Goal: Task Accomplishment & Management: Manage account settings

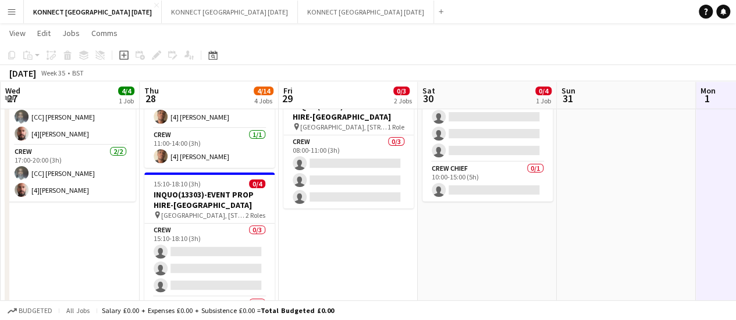
scroll to position [0, 277]
click at [188, 198] on h3 "INQUO(13303)-EVENT PROP HIRE-[GEOGRAPHIC_DATA]" at bounding box center [210, 200] width 130 height 21
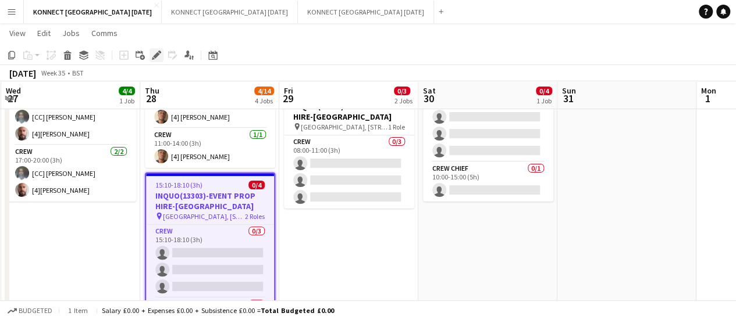
click at [154, 55] on icon "Edit" at bounding box center [156, 55] width 9 height 9
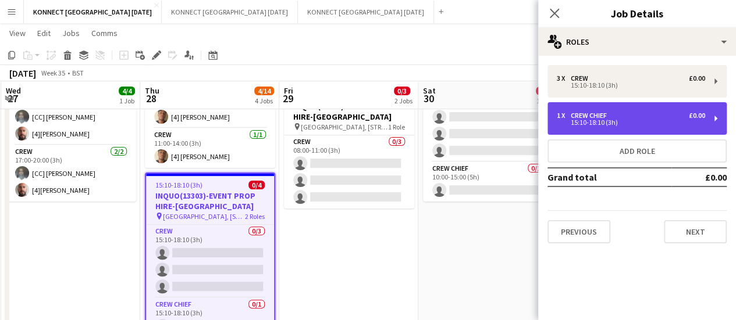
click at [601, 120] on div "15:10-18:10 (3h)" at bounding box center [631, 123] width 148 height 6
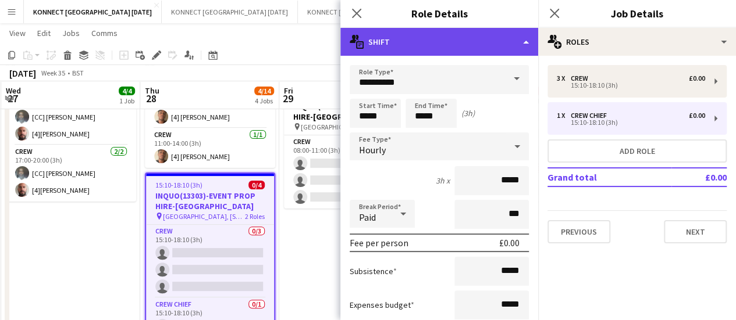
click at [385, 41] on div "multiple-actions-text Shift" at bounding box center [439, 42] width 198 height 28
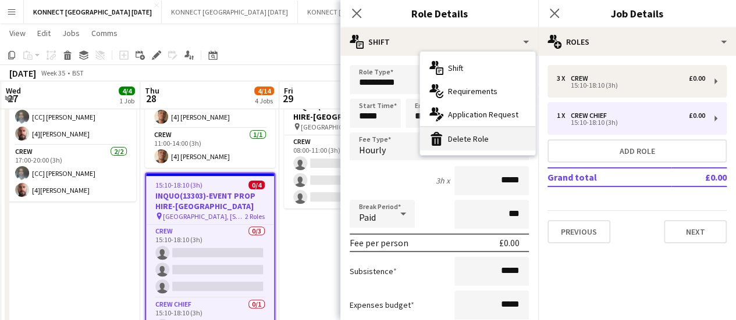
click at [460, 146] on div "bin-2 Delete Role" at bounding box center [477, 138] width 115 height 23
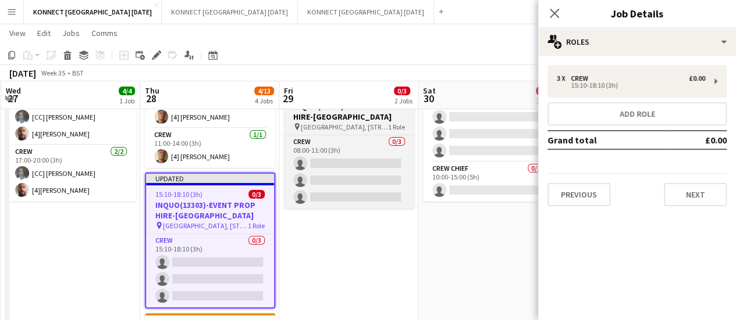
click at [348, 116] on h3 "INQUO(13303)-EVENT PROP HIRE-[GEOGRAPHIC_DATA]" at bounding box center [349, 111] width 130 height 21
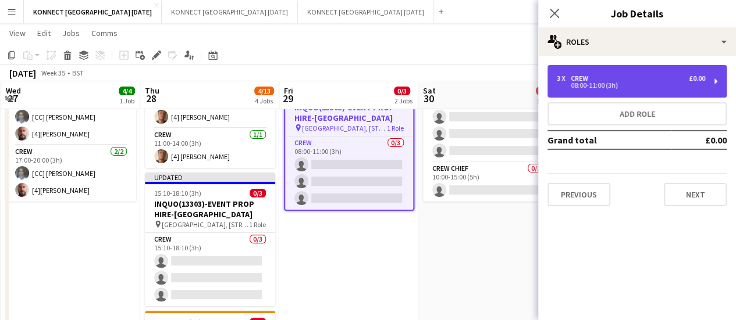
click at [594, 76] on div "3 x Crew £0.00" at bounding box center [631, 78] width 148 height 8
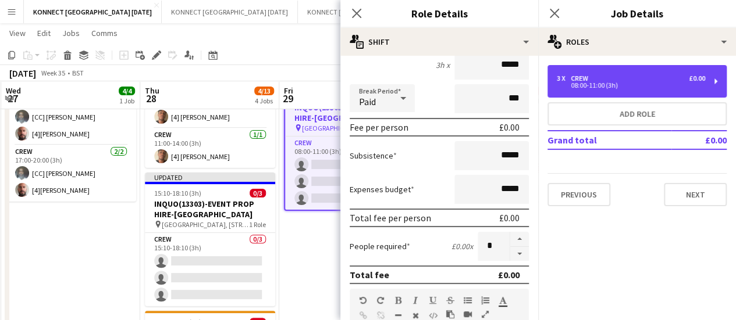
scroll to position [116, 0]
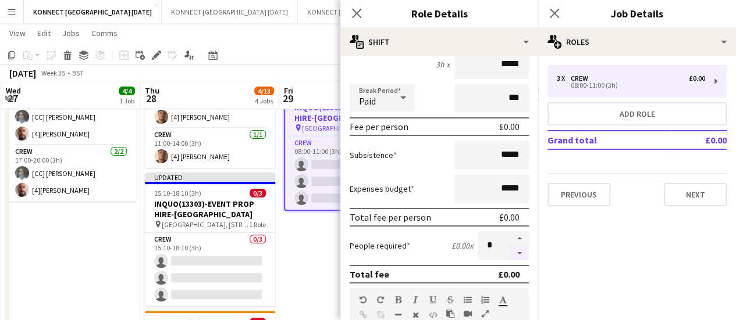
click at [511, 254] on button "button" at bounding box center [519, 254] width 19 height 15
type input "*"
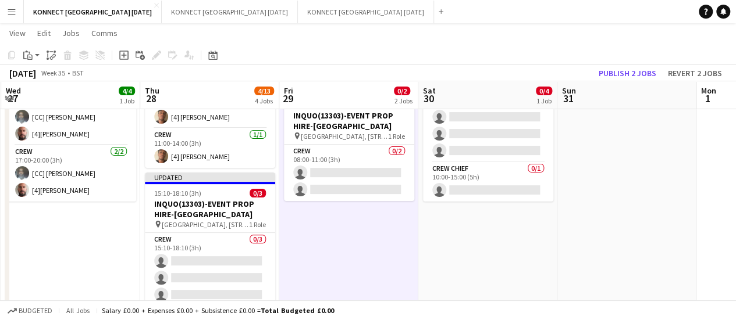
scroll to position [0, 0]
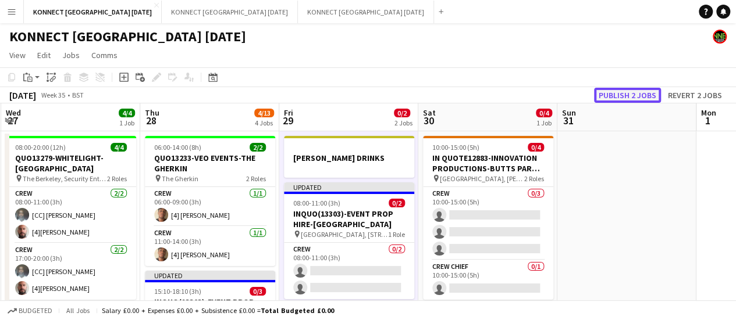
click at [610, 93] on button "Publish 2 jobs" at bounding box center [627, 95] width 67 height 15
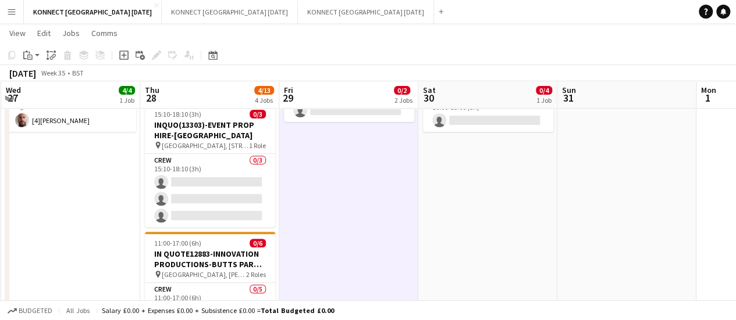
scroll to position [166, 0]
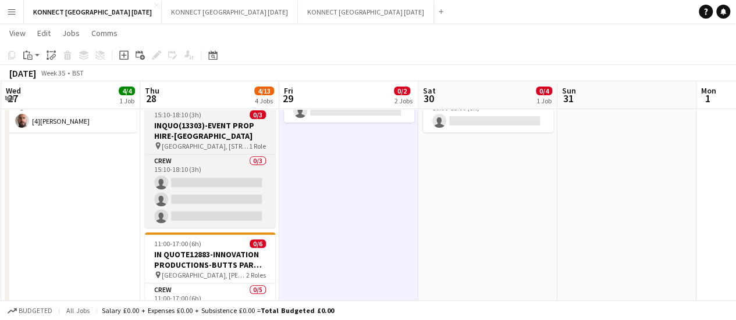
click at [193, 130] on h3 "INQUO(13303)-EVENT PROP HIRE-[GEOGRAPHIC_DATA]" at bounding box center [210, 130] width 130 height 21
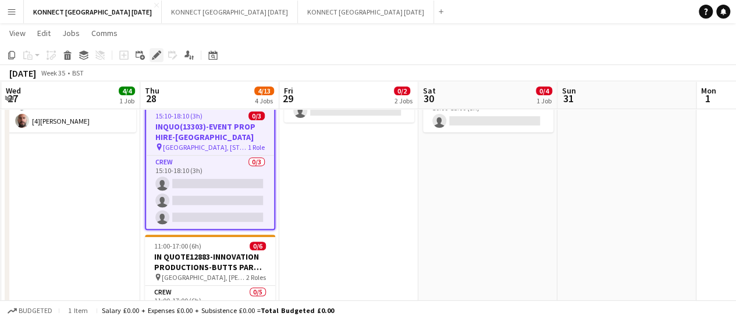
click at [160, 53] on icon at bounding box center [159, 52] width 3 height 3
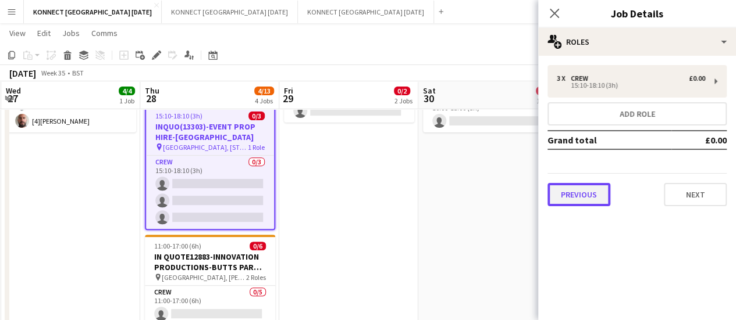
click at [573, 187] on button "Previous" at bounding box center [578, 194] width 63 height 23
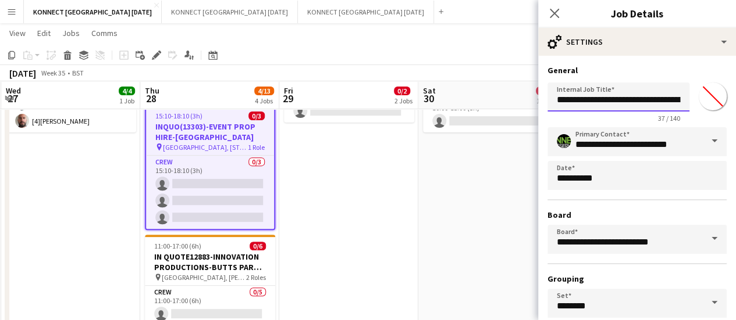
click at [570, 99] on input "**********" at bounding box center [618, 97] width 142 height 29
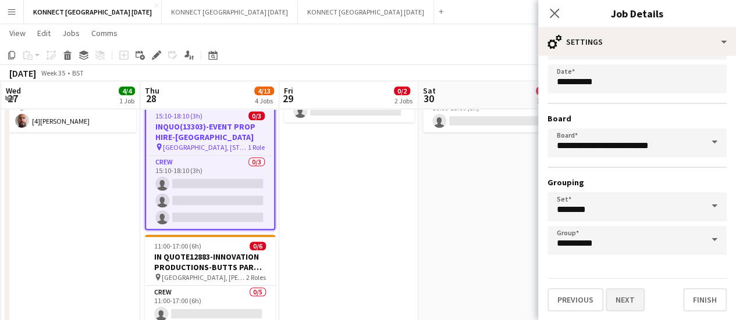
type input "**********"
click at [634, 301] on button "Next" at bounding box center [624, 299] width 39 height 23
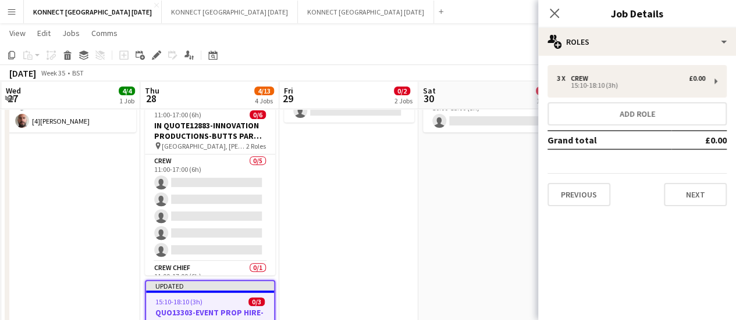
scroll to position [0, 0]
click at [698, 205] on button "Next" at bounding box center [695, 194] width 63 height 23
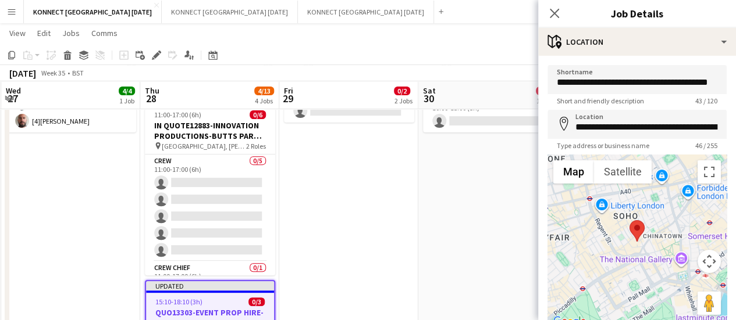
scroll to position [90, 0]
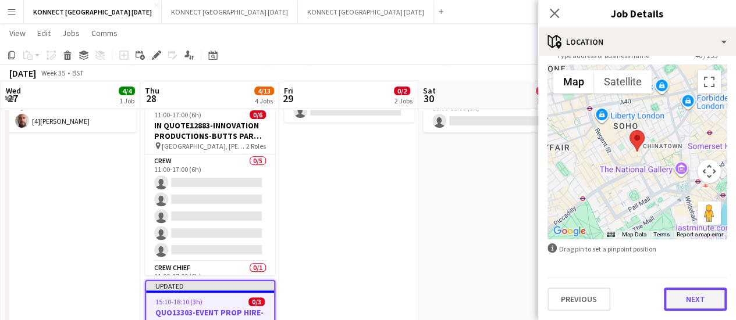
click at [699, 298] on button "Next" at bounding box center [695, 299] width 63 height 23
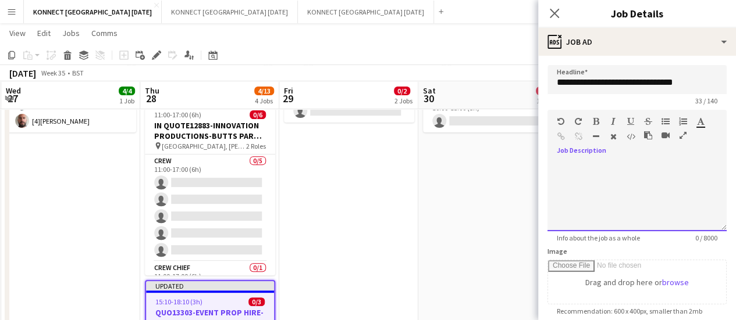
click at [633, 184] on div at bounding box center [636, 197] width 179 height 70
paste div
click at [623, 194] on div "**********" at bounding box center [636, 197] width 179 height 70
click at [604, 174] on span "**********" at bounding box center [626, 174] width 78 height 9
click at [604, 174] on span "**********" at bounding box center [620, 174] width 67 height 9
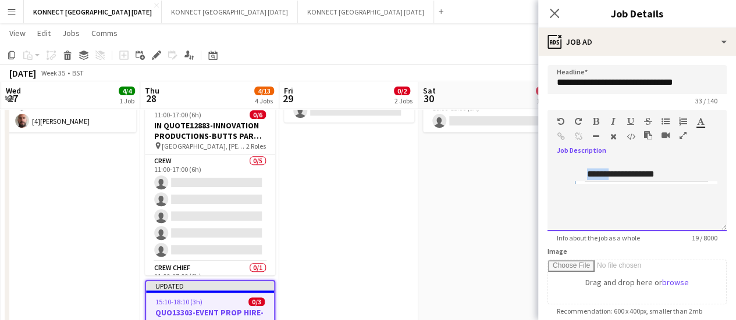
click at [604, 174] on span "**********" at bounding box center [620, 174] width 67 height 9
copy span "**********"
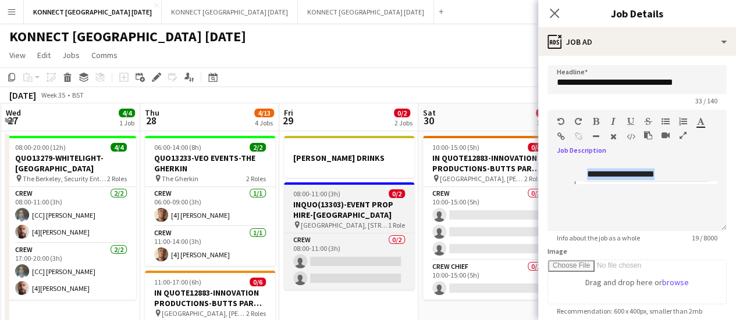
click at [315, 216] on h3 "INQUO(13303)-EVENT PROP HIRE-[GEOGRAPHIC_DATA]" at bounding box center [349, 209] width 130 height 21
type input "**********"
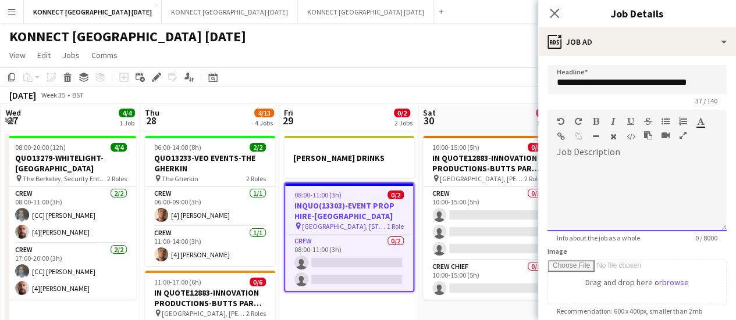
click at [608, 185] on div at bounding box center [636, 197] width 179 height 70
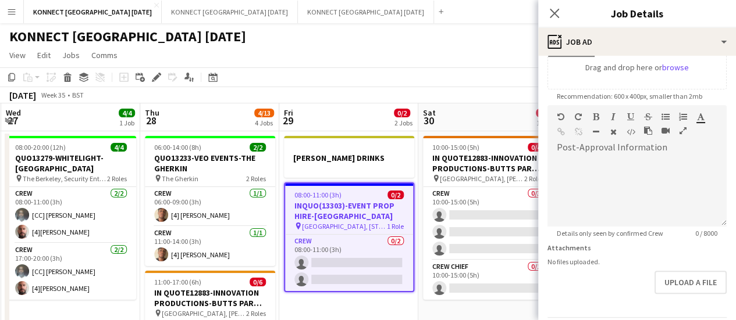
scroll to position [254, 0]
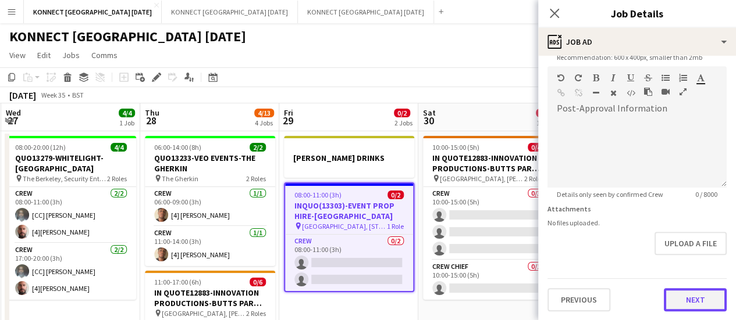
click at [691, 299] on button "Next" at bounding box center [695, 299] width 63 height 23
type input "*******"
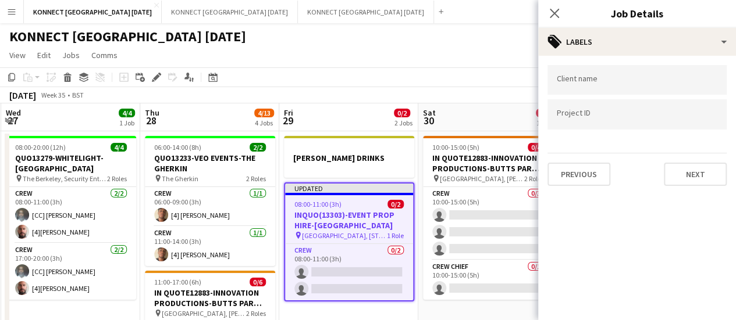
scroll to position [0, 0]
click at [715, 184] on button "Next" at bounding box center [695, 174] width 63 height 23
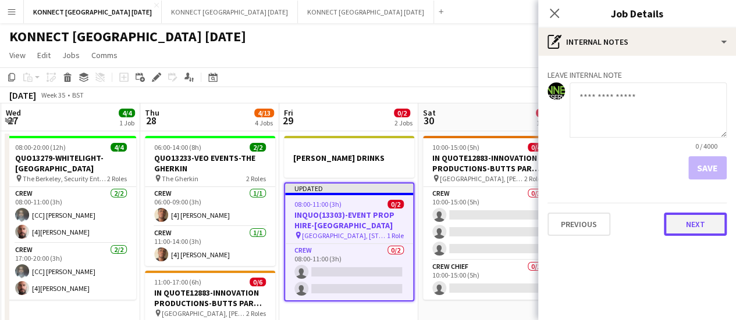
click at [705, 234] on button "Next" at bounding box center [695, 224] width 63 height 23
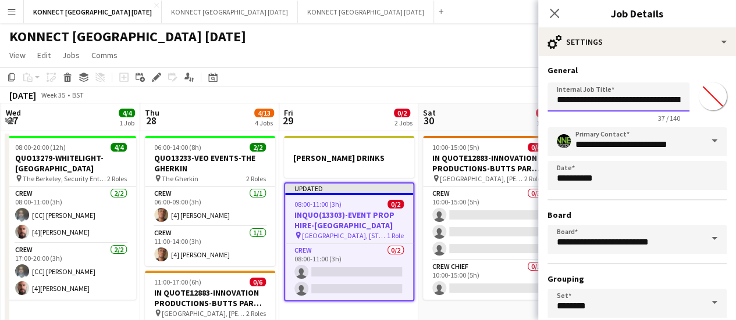
click at [565, 104] on input "**********" at bounding box center [618, 97] width 142 height 29
type input "**********"
click at [489, 56] on app-page-menu "View Day view expanded Day view collapsed Month view Date picker Jump to [DATE]…" at bounding box center [368, 56] width 736 height 22
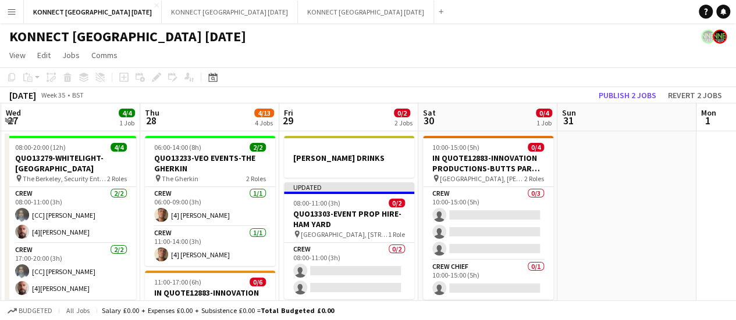
click at [615, 108] on app-board-header-date "Sun 31" at bounding box center [626, 118] width 139 height 28
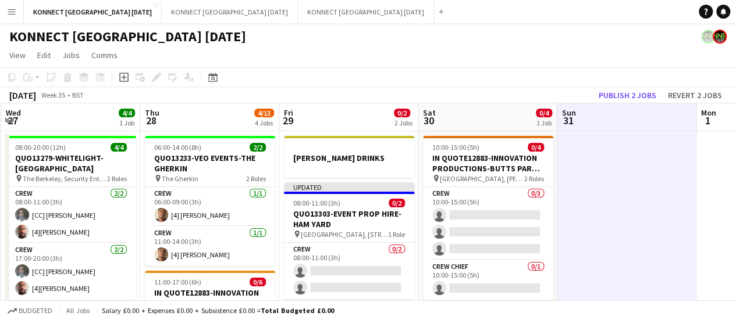
click at [615, 83] on app-toolbar "Copy Paste Paste Ctrl+V Paste with crew Ctrl+Shift+V Paste linked Job [GEOGRAPH…" at bounding box center [368, 77] width 736 height 20
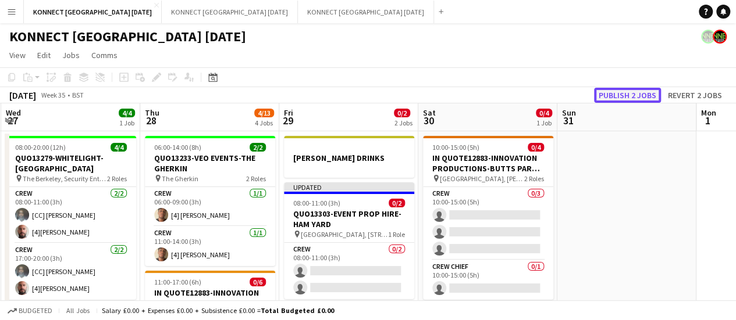
click at [620, 92] on button "Publish 2 jobs" at bounding box center [627, 95] width 67 height 15
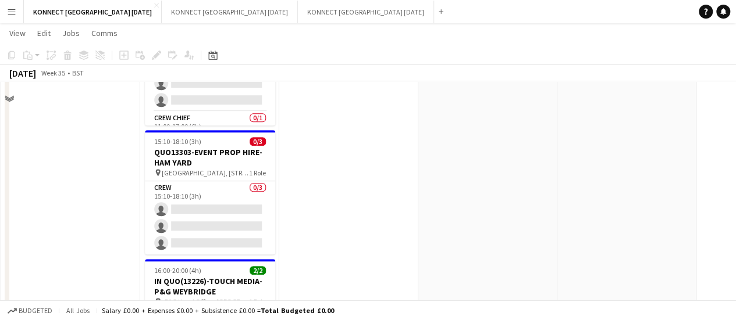
scroll to position [318, 0]
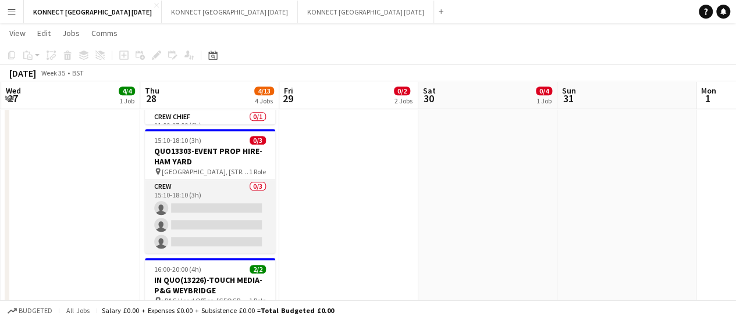
click at [211, 231] on app-card-role "Crew 0/3 15:10-18:10 (3h) single-neutral-actions single-neutral-actions single-…" at bounding box center [210, 216] width 130 height 73
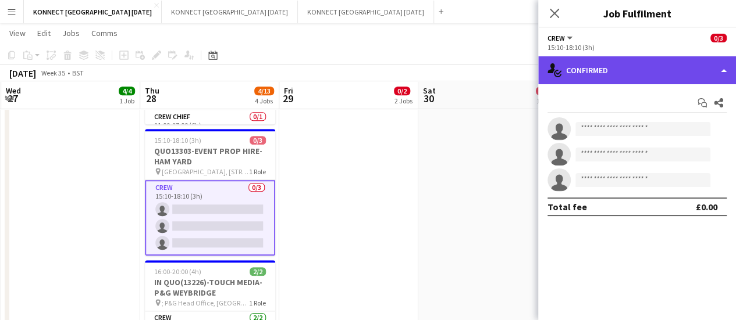
click at [623, 80] on div "single-neutral-actions-check-2 Confirmed" at bounding box center [637, 70] width 198 height 28
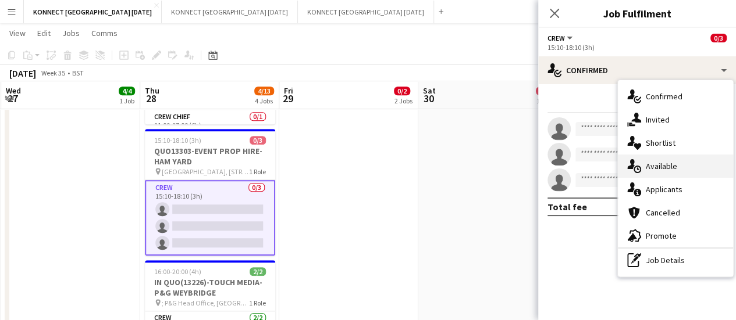
click at [666, 169] on div "single-neutral-actions-upload Available" at bounding box center [675, 166] width 115 height 23
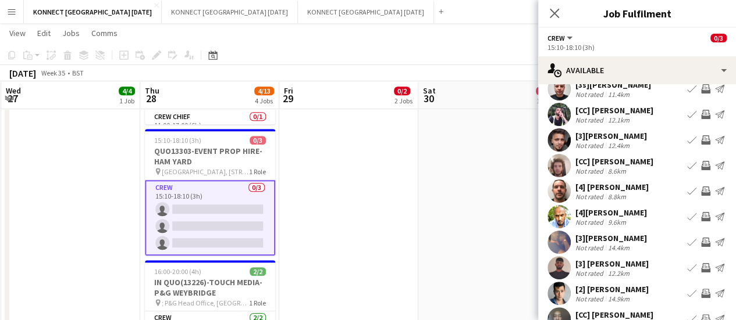
scroll to position [92, 0]
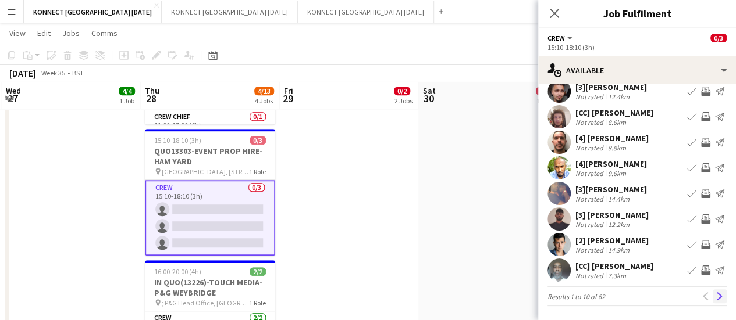
click at [715, 299] on app-icon "Next" at bounding box center [719, 297] width 8 height 8
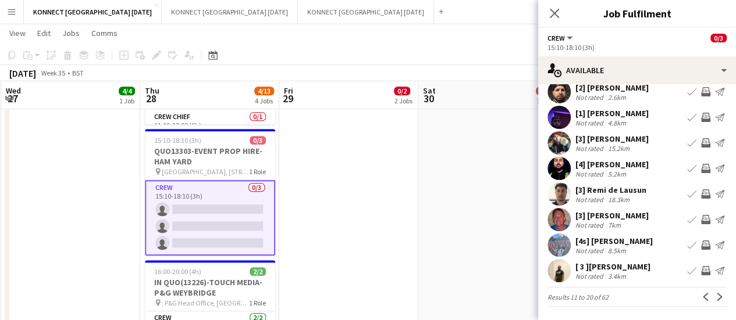
scroll to position [85, 0]
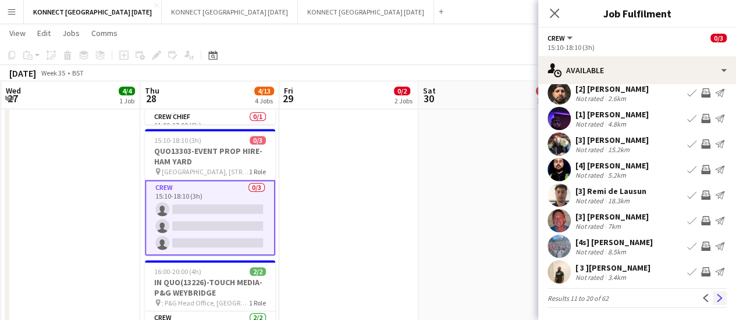
click at [716, 302] on button "Next" at bounding box center [719, 298] width 14 height 14
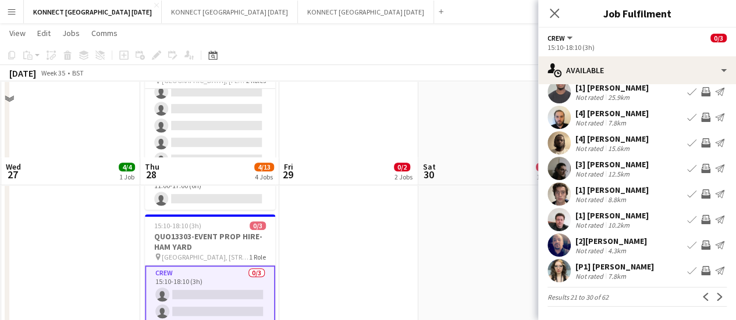
scroll to position [347, 0]
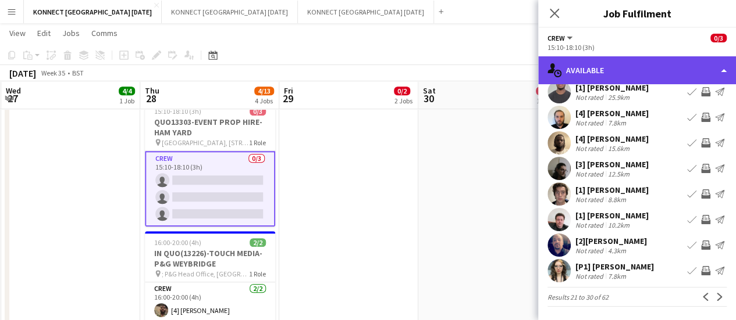
click at [609, 67] on div "single-neutral-actions-upload Available" at bounding box center [637, 70] width 198 height 28
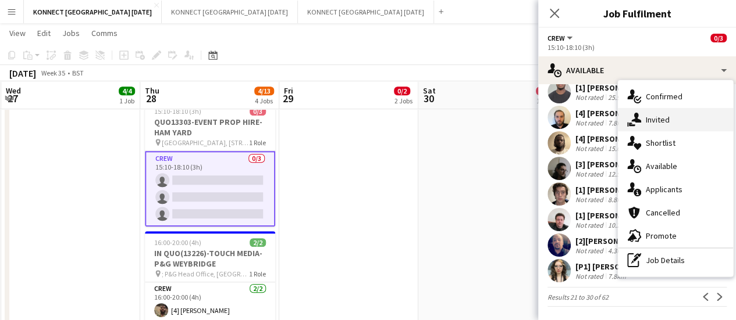
click at [662, 118] on div "single-neutral-actions-share-1 Invited" at bounding box center [675, 119] width 115 height 23
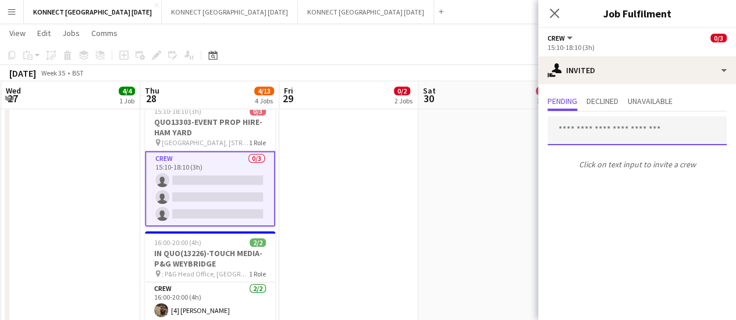
click at [606, 125] on input "text" at bounding box center [636, 130] width 179 height 29
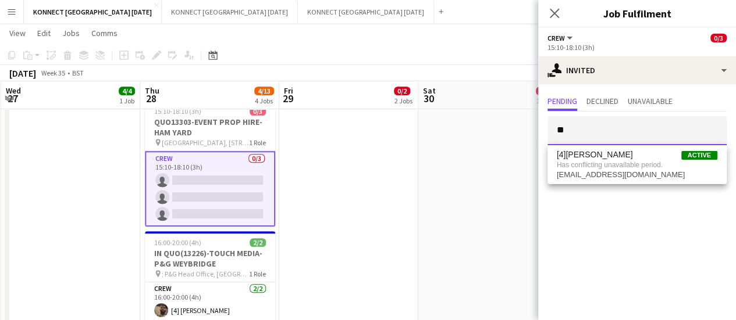
type input "*"
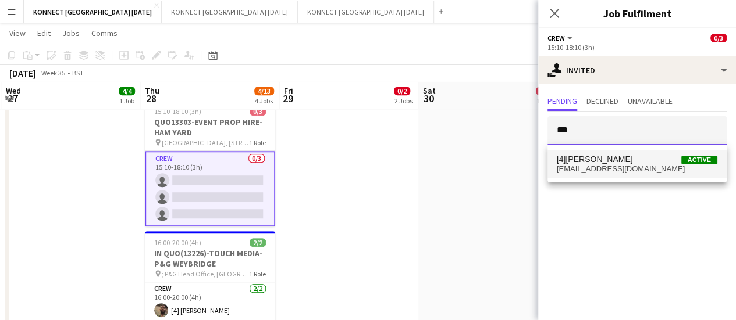
type input "***"
click at [598, 167] on span "[EMAIL_ADDRESS][DOMAIN_NAME]" at bounding box center [637, 169] width 160 height 9
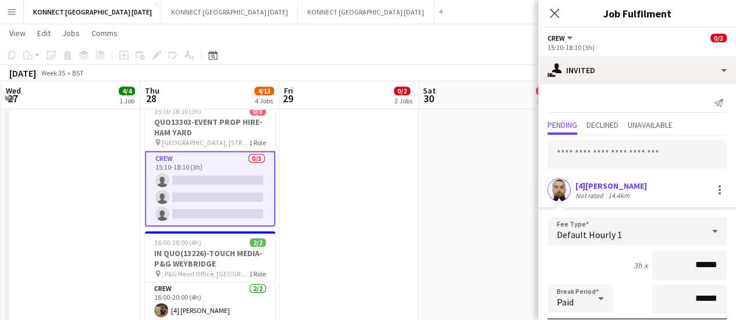
scroll to position [156, 0]
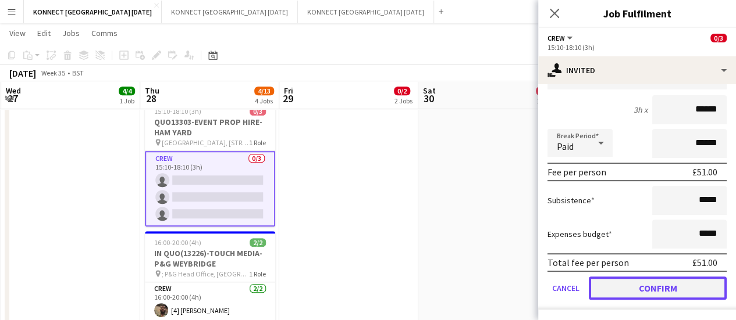
click at [624, 284] on button "Confirm" at bounding box center [657, 288] width 138 height 23
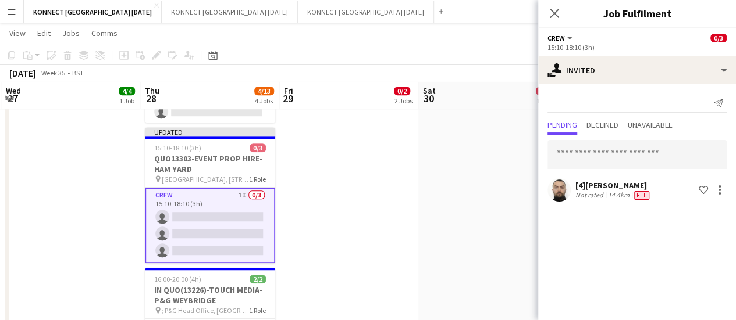
scroll to position [318, 0]
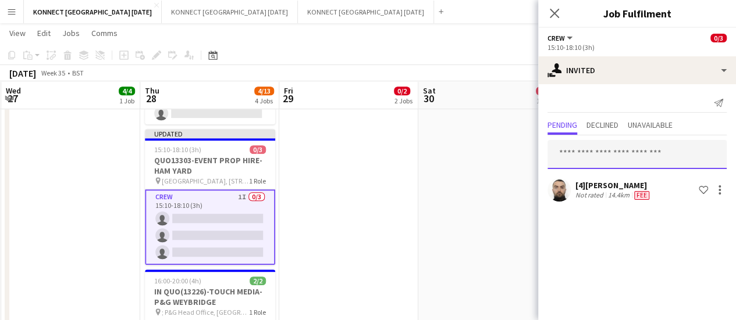
click at [636, 152] on input "text" at bounding box center [636, 154] width 179 height 29
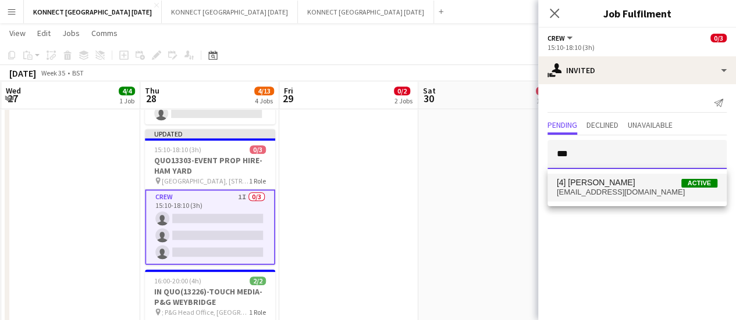
type input "***"
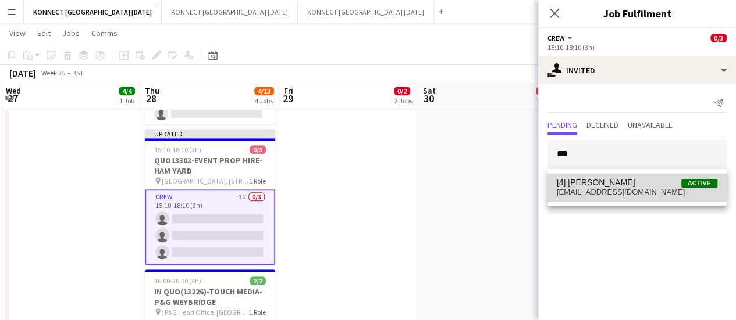
click at [625, 184] on span "[4] [PERSON_NAME] Active" at bounding box center [637, 183] width 160 height 10
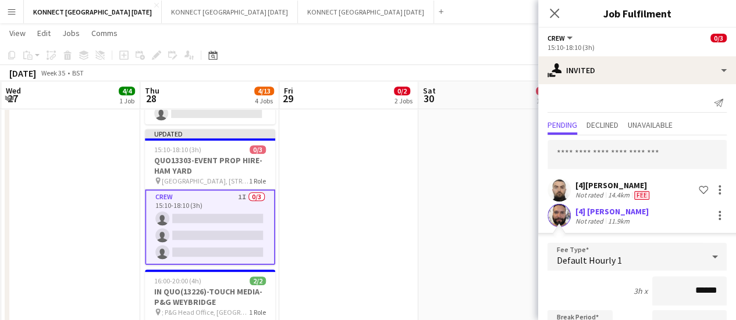
scroll to position [181, 0]
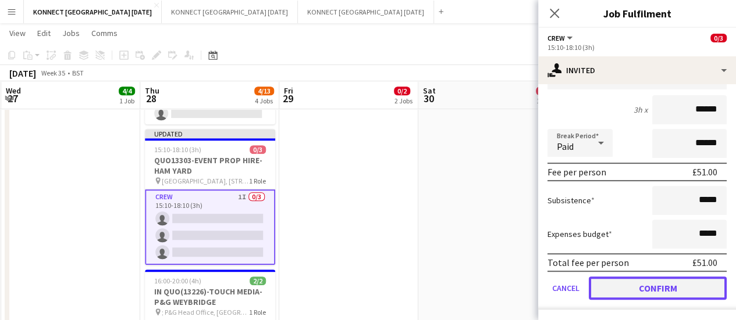
click at [630, 286] on button "Confirm" at bounding box center [657, 288] width 138 height 23
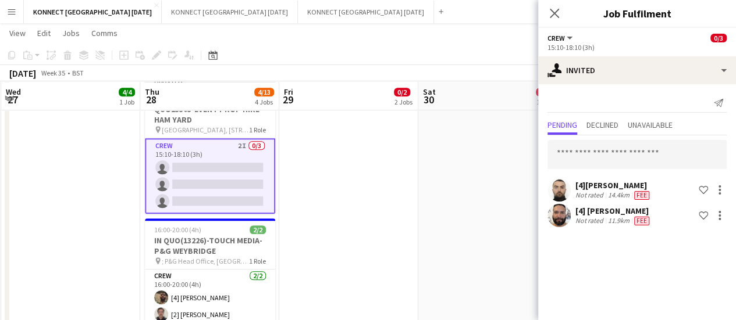
scroll to position [370, 0]
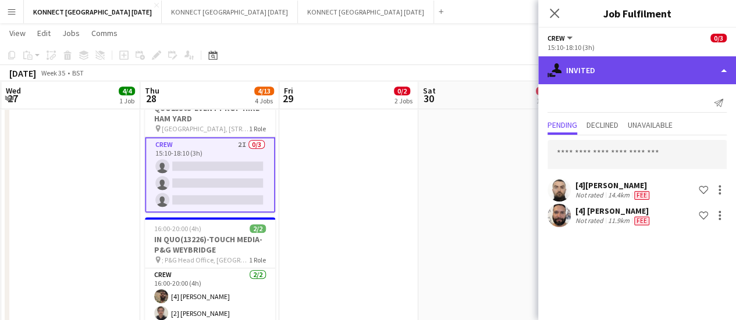
click at [635, 68] on div "single-neutral-actions-share-1 Invited" at bounding box center [637, 70] width 198 height 28
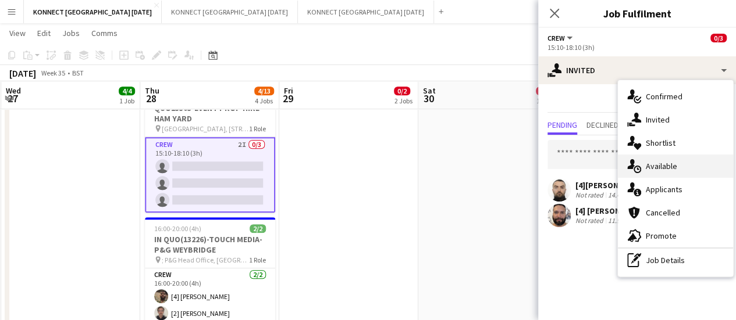
click at [697, 169] on div "single-neutral-actions-upload Available" at bounding box center [675, 166] width 115 height 23
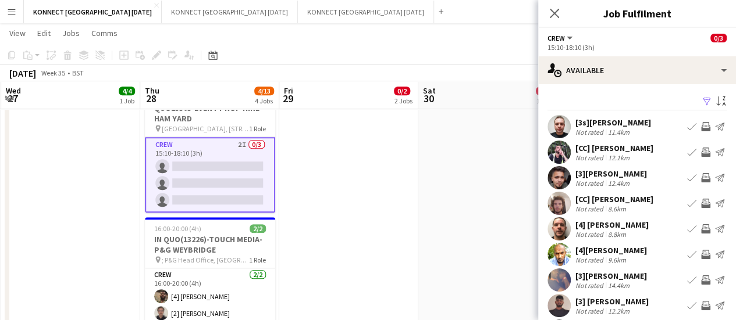
scroll to position [92, 0]
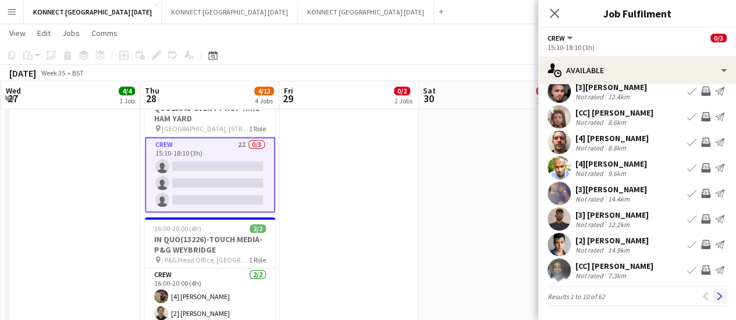
click at [714, 304] on button "Next" at bounding box center [719, 297] width 14 height 14
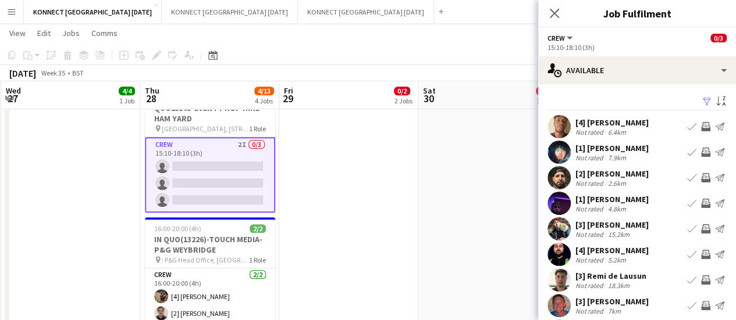
scroll to position [86, 0]
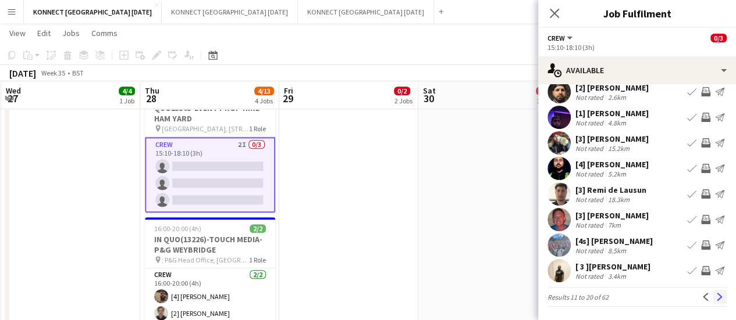
click at [714, 295] on button "Next" at bounding box center [719, 297] width 14 height 14
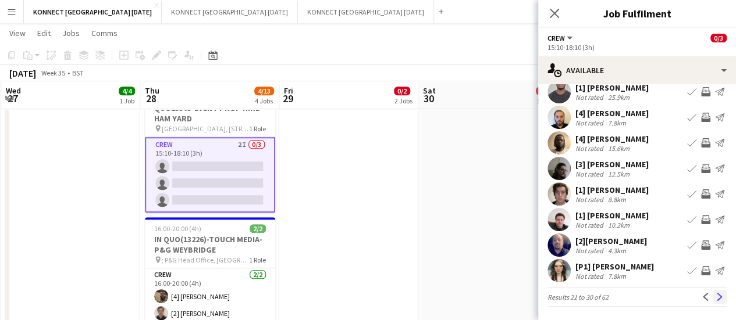
click at [715, 296] on app-icon "Next" at bounding box center [719, 297] width 8 height 8
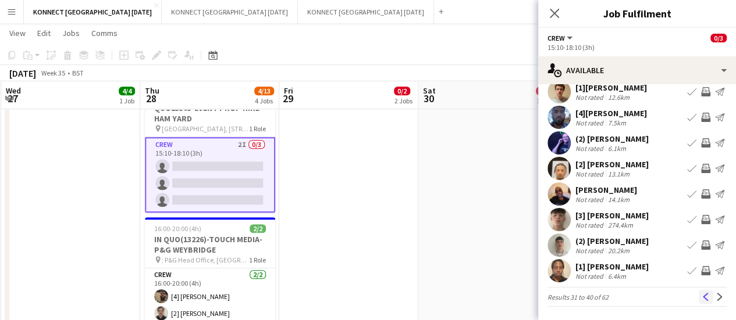
click at [701, 295] on app-icon "Previous" at bounding box center [705, 297] width 8 height 8
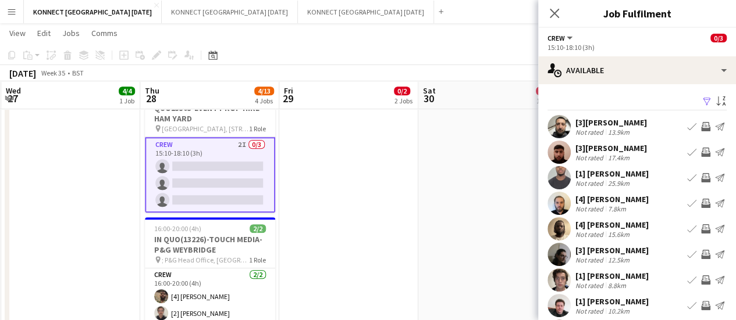
click at [701, 131] on app-icon "Invite crew" at bounding box center [705, 126] width 9 height 9
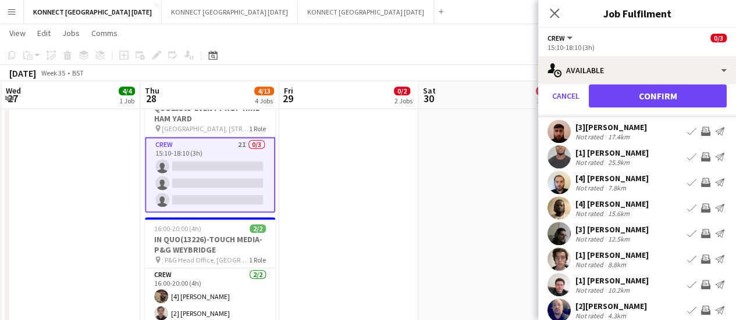
scroll to position [285, 0]
click at [640, 96] on button "Confirm" at bounding box center [657, 95] width 138 height 23
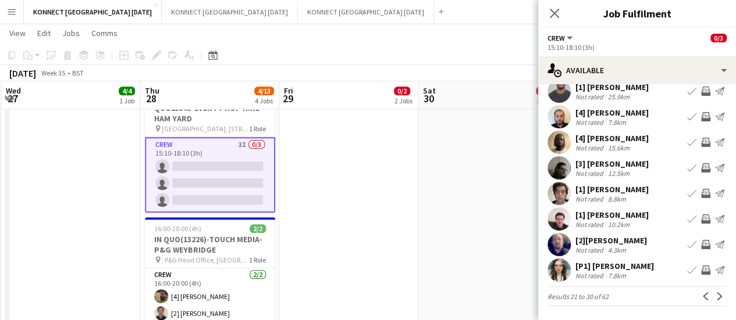
scroll to position [86, 0]
click at [448, 212] on app-date-cell "10:00-15:00 (5h) 0/4 IN QUOTE12883-INNOVATION PRODUCTIONS-BUTTS [PERSON_NAME][G…" at bounding box center [487, 69] width 139 height 619
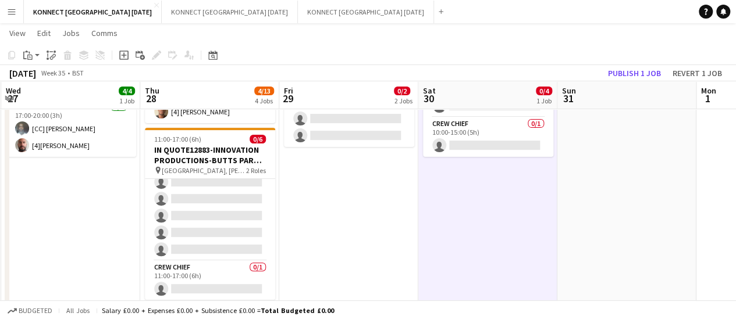
scroll to position [22, 0]
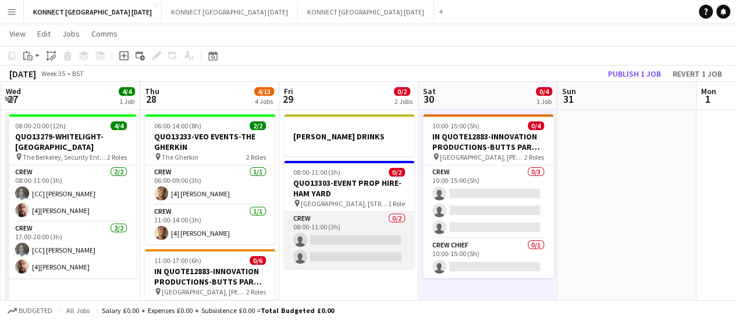
click at [347, 227] on app-card-role "Crew 0/2 08:00-11:00 (3h) single-neutral-actions single-neutral-actions" at bounding box center [349, 240] width 130 height 56
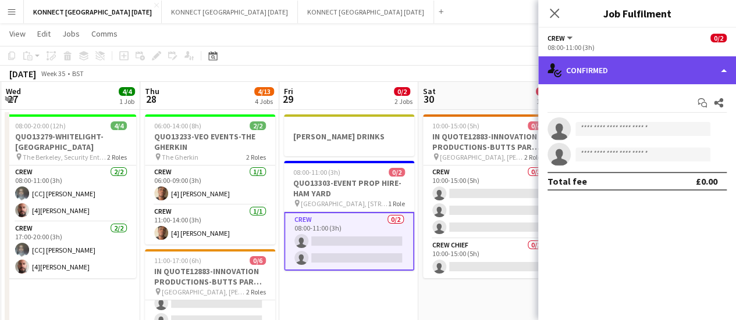
click at [597, 61] on div "single-neutral-actions-check-2 Confirmed" at bounding box center [637, 70] width 198 height 28
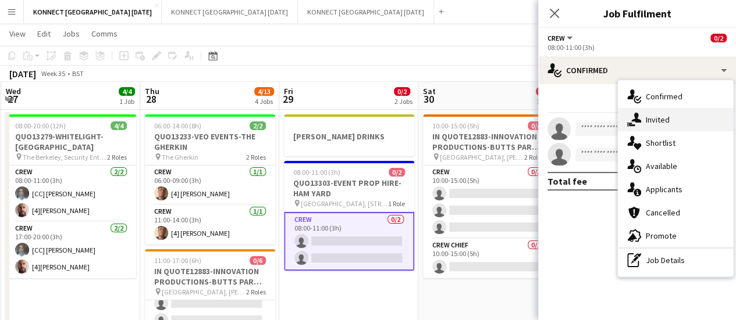
click at [644, 115] on div "single-neutral-actions-share-1 Invited" at bounding box center [675, 119] width 115 height 23
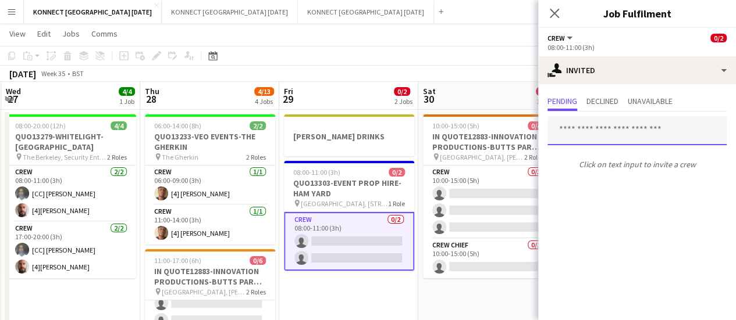
click at [601, 133] on input "text" at bounding box center [636, 130] width 179 height 29
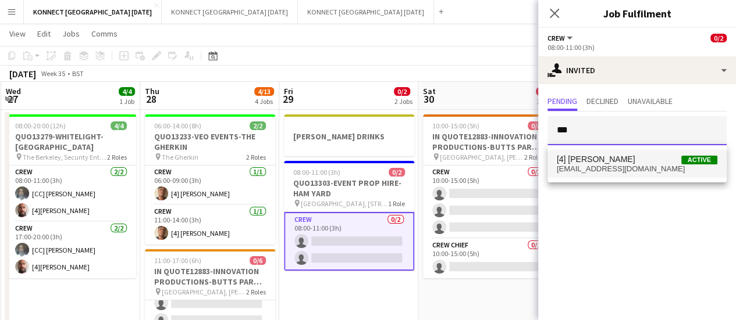
type input "***"
click at [616, 162] on span "[4] [PERSON_NAME] Active" at bounding box center [637, 160] width 160 height 10
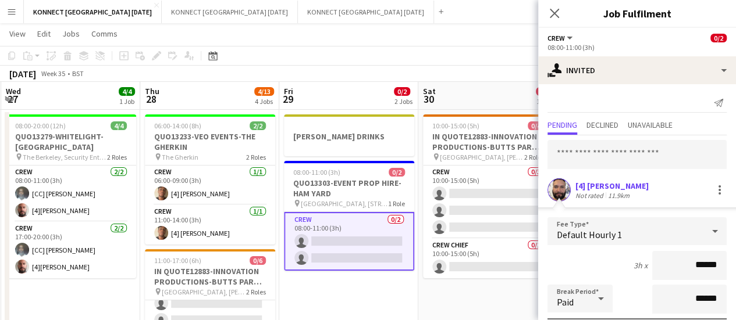
scroll to position [156, 0]
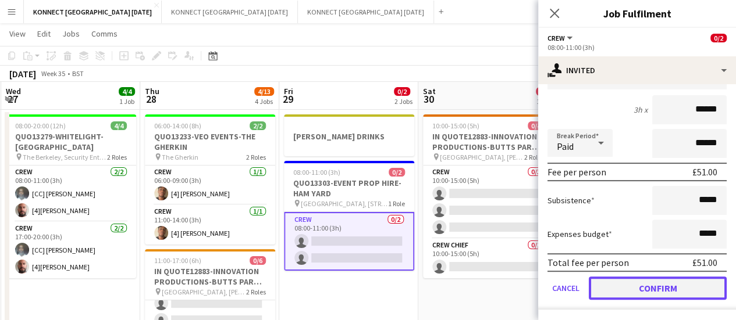
click at [641, 283] on button "Confirm" at bounding box center [657, 288] width 138 height 23
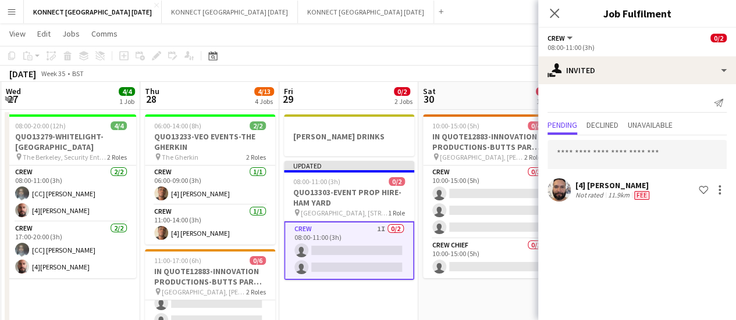
scroll to position [0, 0]
click at [595, 151] on input "text" at bounding box center [636, 154] width 179 height 29
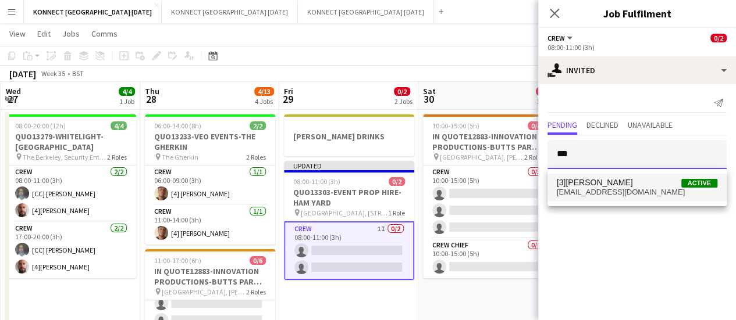
type input "***"
click at [608, 187] on span "[3][PERSON_NAME]" at bounding box center [595, 183] width 76 height 10
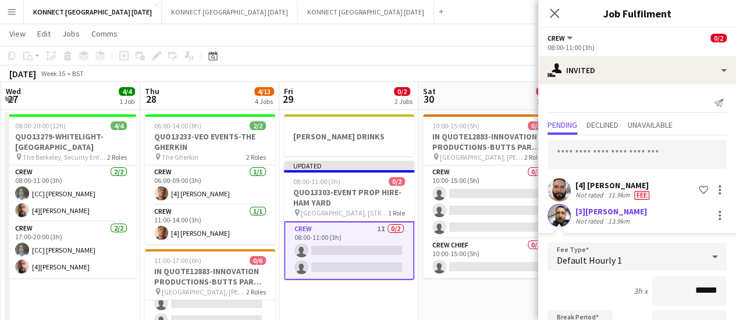
scroll to position [181, 0]
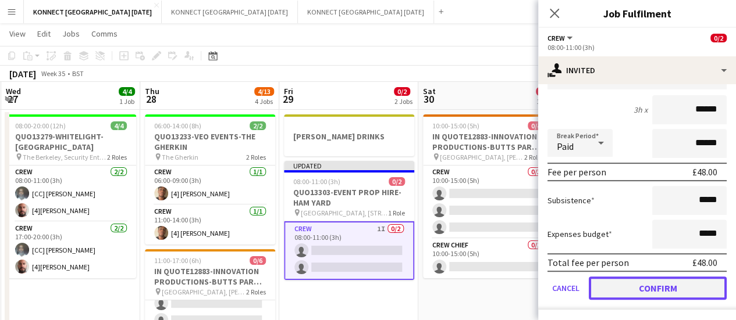
click at [648, 286] on button "Confirm" at bounding box center [657, 288] width 138 height 23
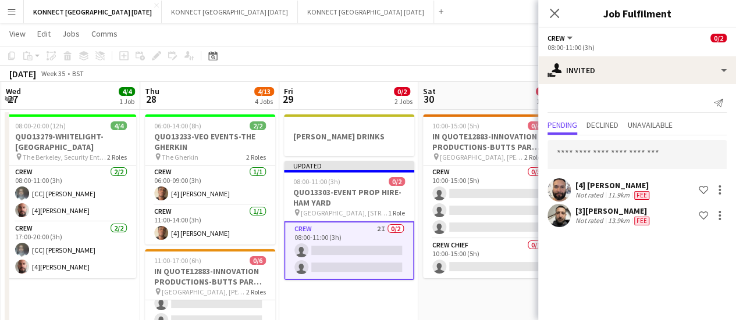
scroll to position [0, 0]
click at [494, 64] on app-toolbar "Copy Paste Paste Ctrl+V Paste with crew Ctrl+Shift+V Paste linked Job [GEOGRAPH…" at bounding box center [368, 56] width 736 height 20
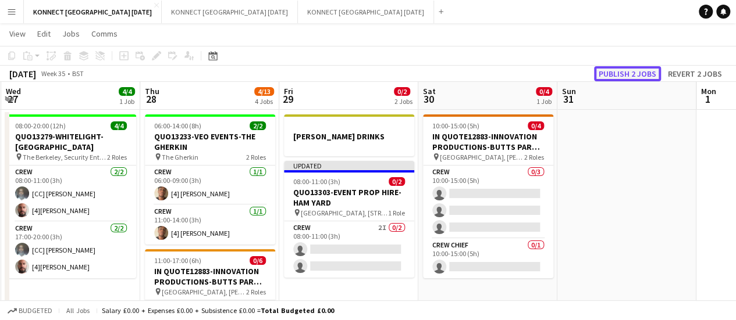
click at [645, 76] on button "Publish 2 jobs" at bounding box center [627, 73] width 67 height 15
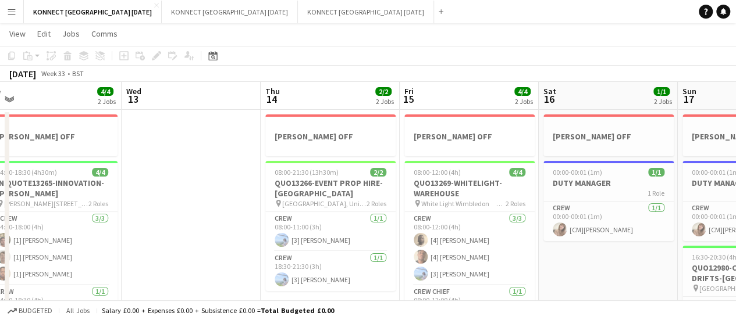
scroll to position [0, 296]
click at [588, 186] on h3 "DUTY MANAGER" at bounding box center [608, 183] width 130 height 10
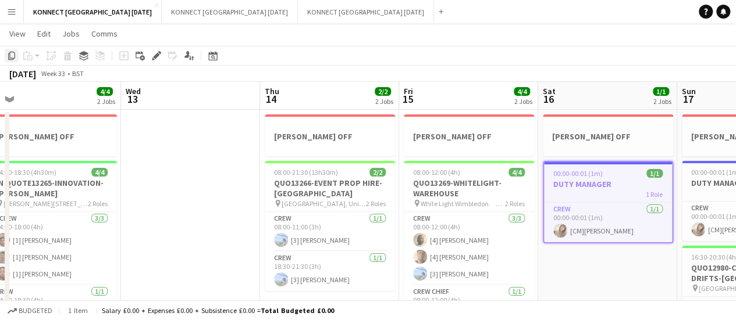
click at [13, 56] on icon "Copy" at bounding box center [11, 55] width 9 height 9
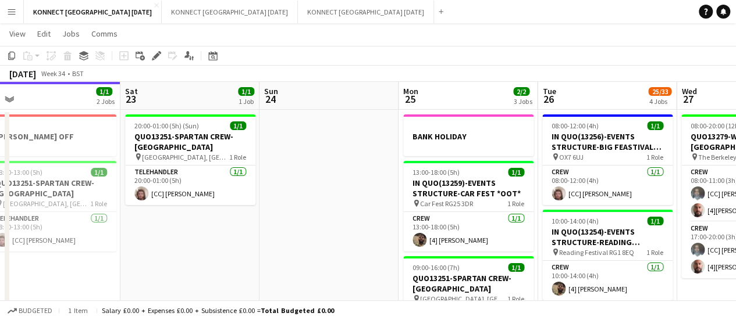
scroll to position [0, 338]
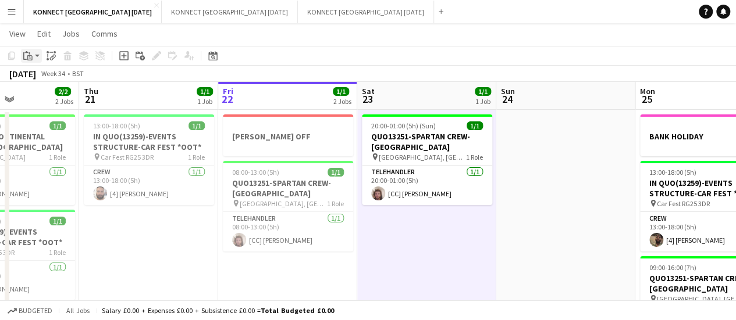
click at [31, 60] on icon at bounding box center [29, 57] width 5 height 5
click at [79, 100] on link "Paste with crew Ctrl+Shift+V" at bounding box center [85, 97] width 109 height 10
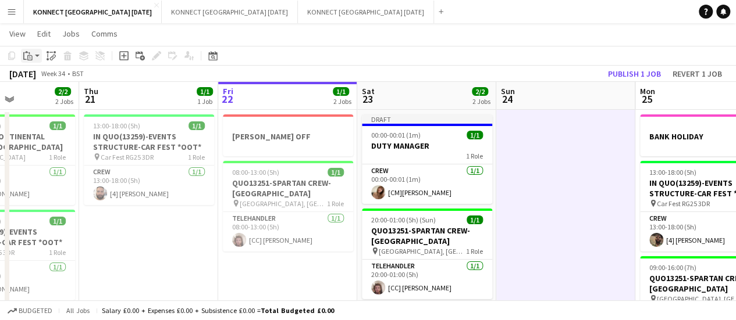
click at [30, 52] on icon "Paste" at bounding box center [27, 55] width 9 height 9
click at [77, 98] on link "Paste with crew Ctrl+Shift+V" at bounding box center [85, 97] width 109 height 10
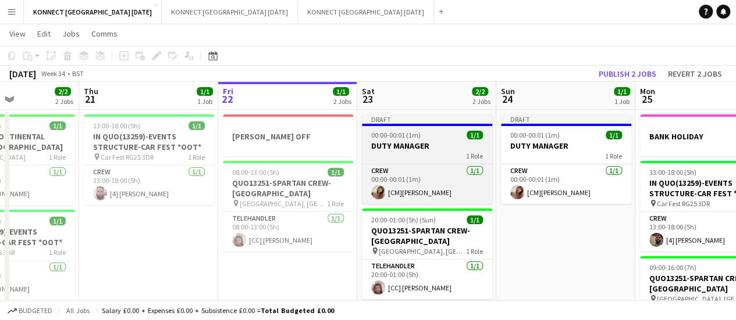
scroll to position [0, 538]
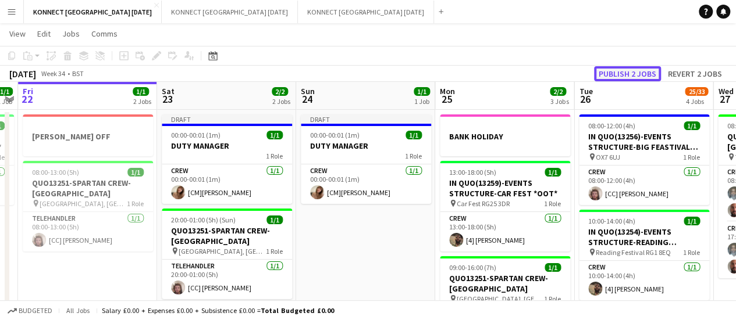
click at [621, 77] on button "Publish 2 jobs" at bounding box center [627, 73] width 67 height 15
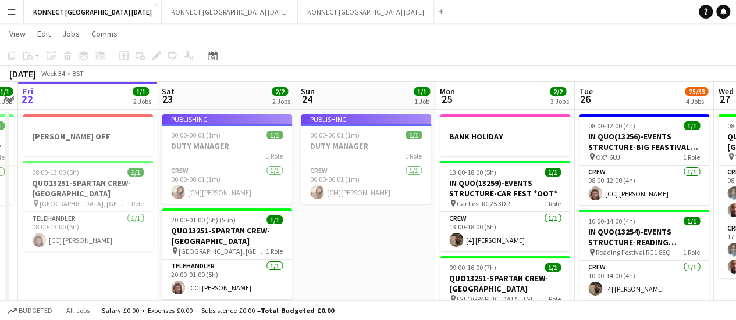
scroll to position [0, 0]
